Goal: Transaction & Acquisition: Subscribe to service/newsletter

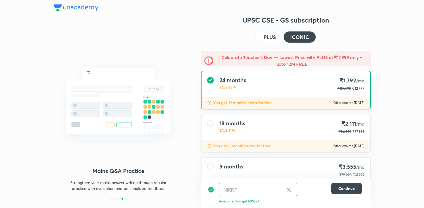
click at [67, 11] on div at bounding box center [76, 8] width 45 height 8
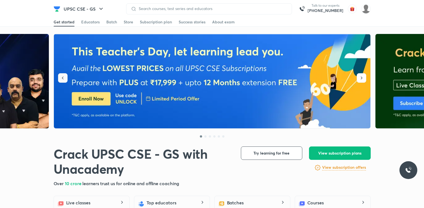
click at [66, 77] on button "button" at bounding box center [62, 77] width 9 height 9
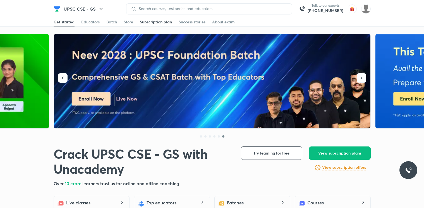
click at [149, 26] on span at bounding box center [156, 26] width 32 height 1
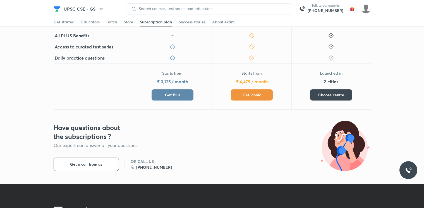
scroll to position [301, 0]
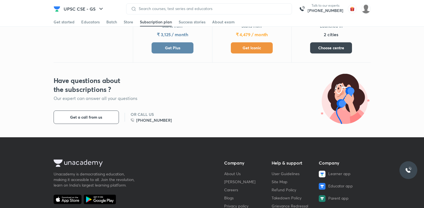
click at [271, 54] on div "Starts from ₹ 4,479 / month Get Iconic" at bounding box center [251, 39] width 79 height 46
click at [260, 43] on button "Get Iconic" at bounding box center [252, 47] width 42 height 11
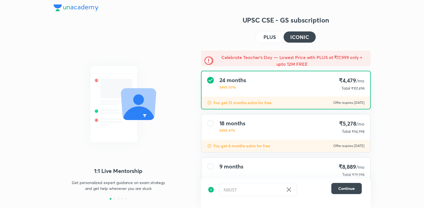
click at [279, 121] on div "18 months SAVE 41% ₹5,278 /mo Total ₹94,998" at bounding box center [285, 127] width 169 height 25
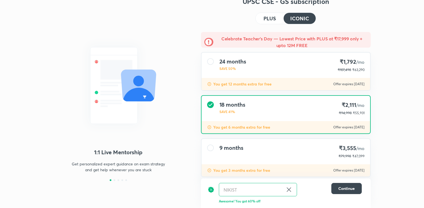
scroll to position [29, 0]
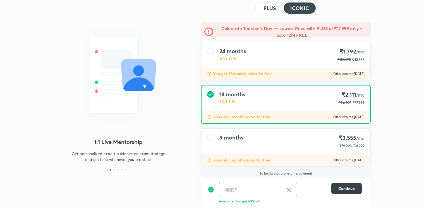
click at [348, 185] on button "Continue" at bounding box center [346, 188] width 30 height 11
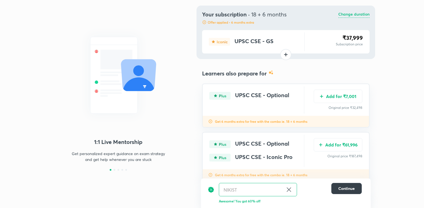
scroll to position [0, 0]
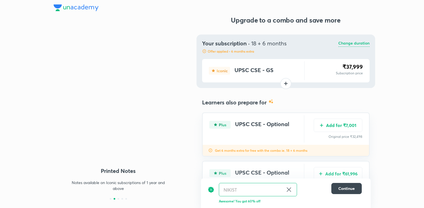
click at [334, 118] on div "Add for ₹7,001 Original price ₹32,498" at bounding box center [338, 129] width 49 height 27
click at [324, 133] on div "Add for ₹7,001 Original price ₹32,498" at bounding box center [338, 129] width 49 height 27
click at [328, 128] on button "Add for ₹7,001" at bounding box center [338, 124] width 49 height 13
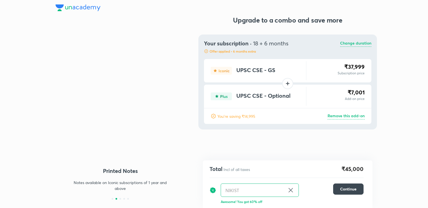
click at [363, 43] on p "Change duration" at bounding box center [355, 43] width 31 height 7
